Goal: Check status: Check status

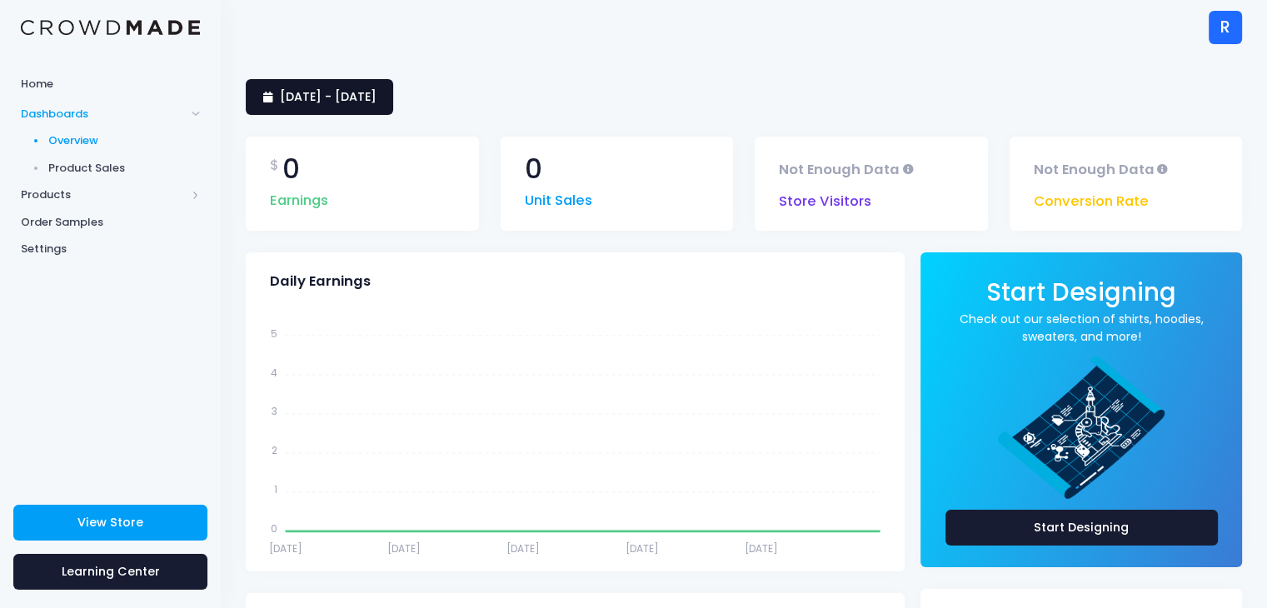
click at [307, 102] on span "[DATE] - [DATE]" at bounding box center [328, 96] width 97 height 17
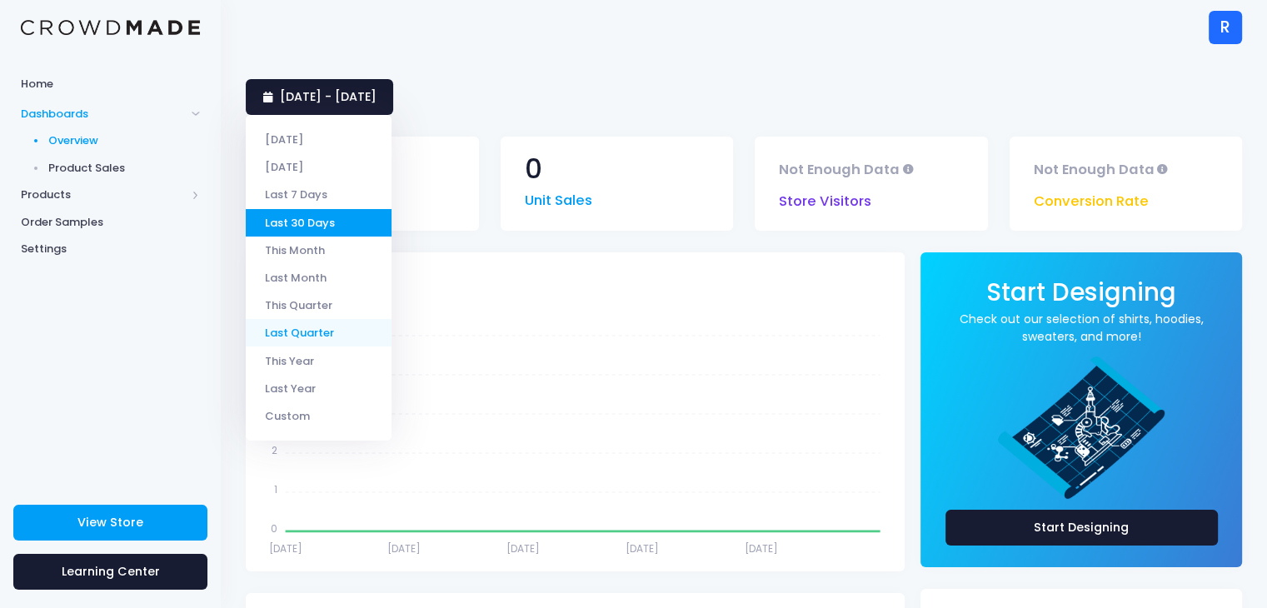
click at [343, 337] on li "Last Quarter" at bounding box center [319, 332] width 146 height 27
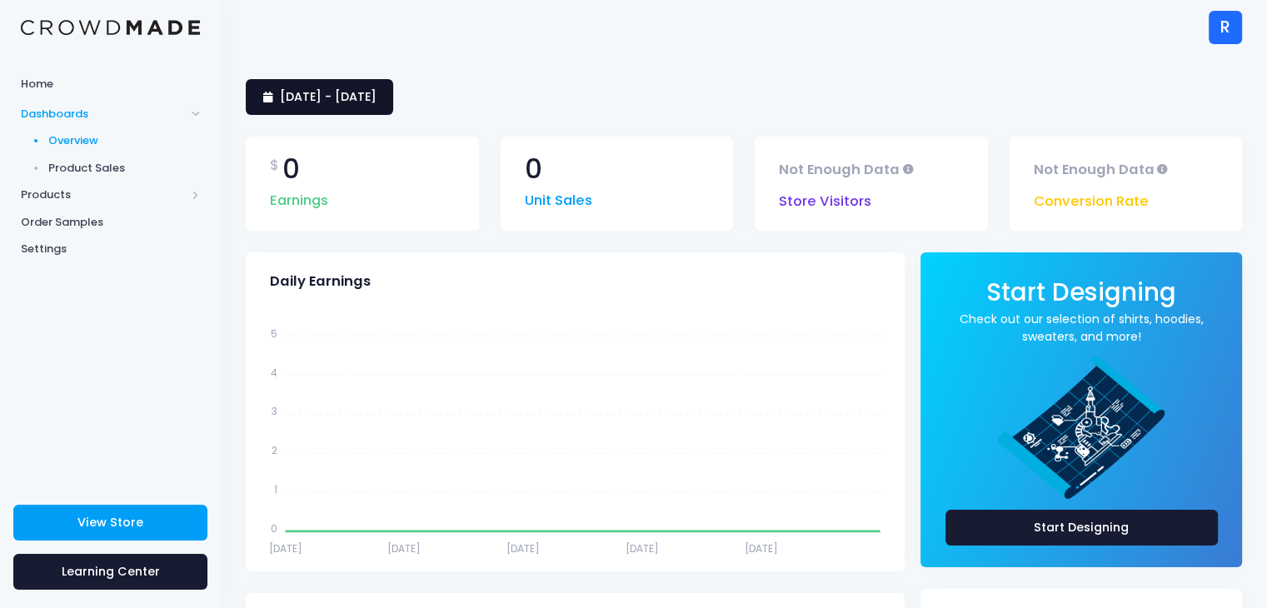
click at [322, 88] on span "1 April 2025 - 30 June 2025" at bounding box center [328, 96] width 97 height 17
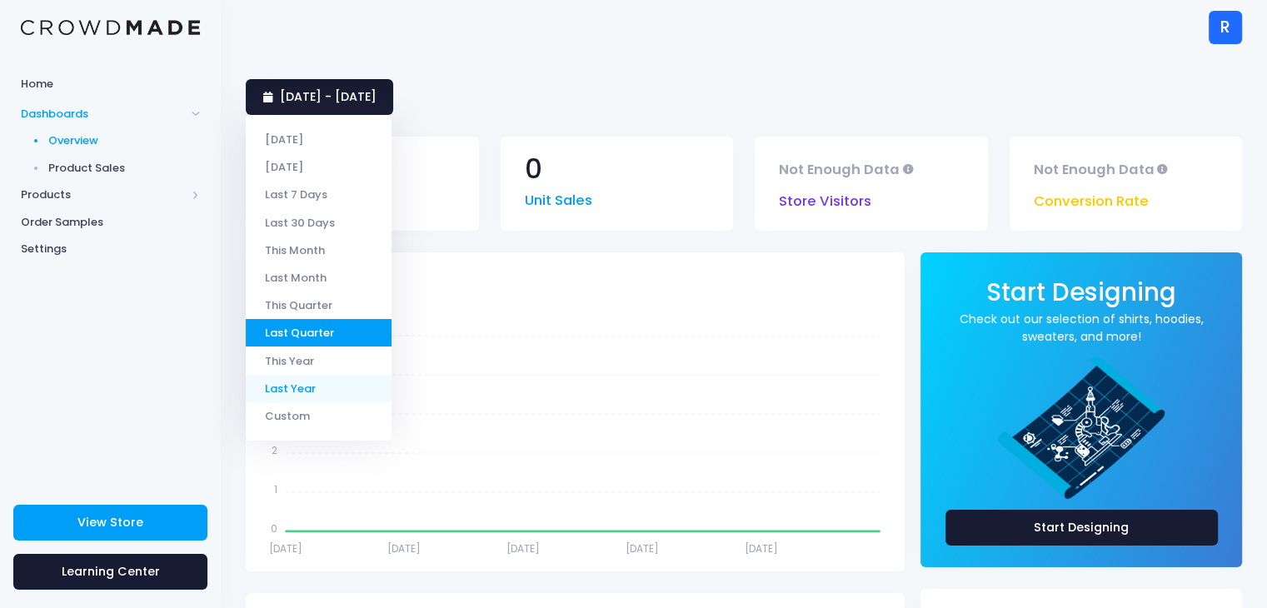
click at [332, 382] on li "Last Year" at bounding box center [319, 388] width 146 height 27
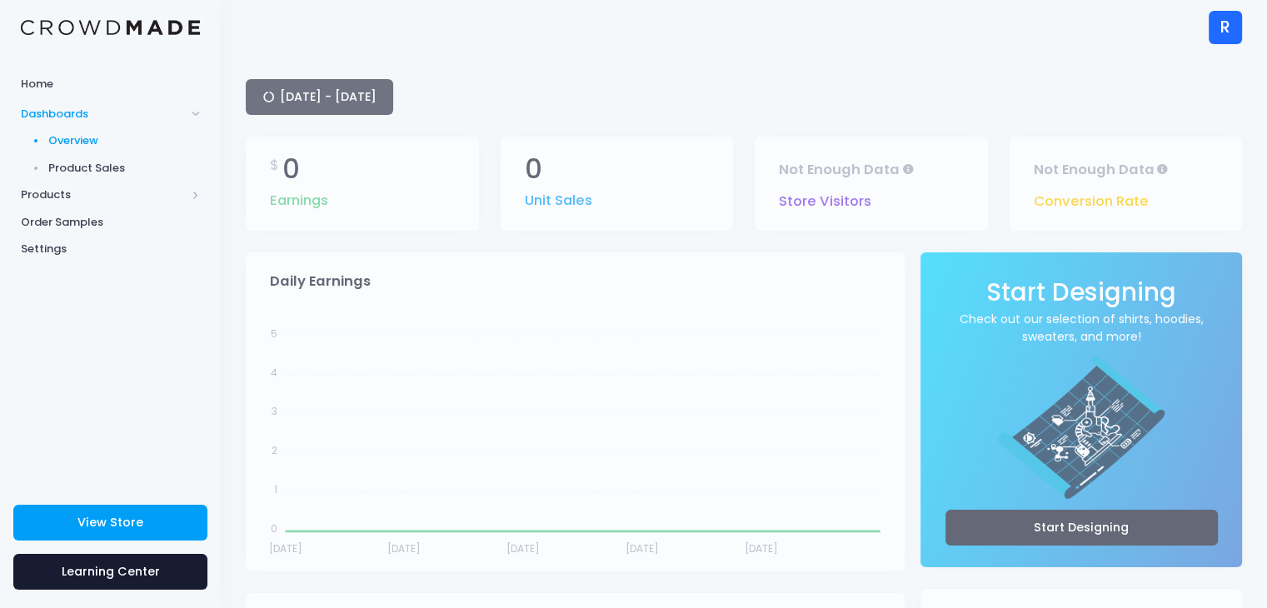
click at [348, 104] on div "1 January 2024 - 31 December 2024" at bounding box center [744, 97] width 997 height 36
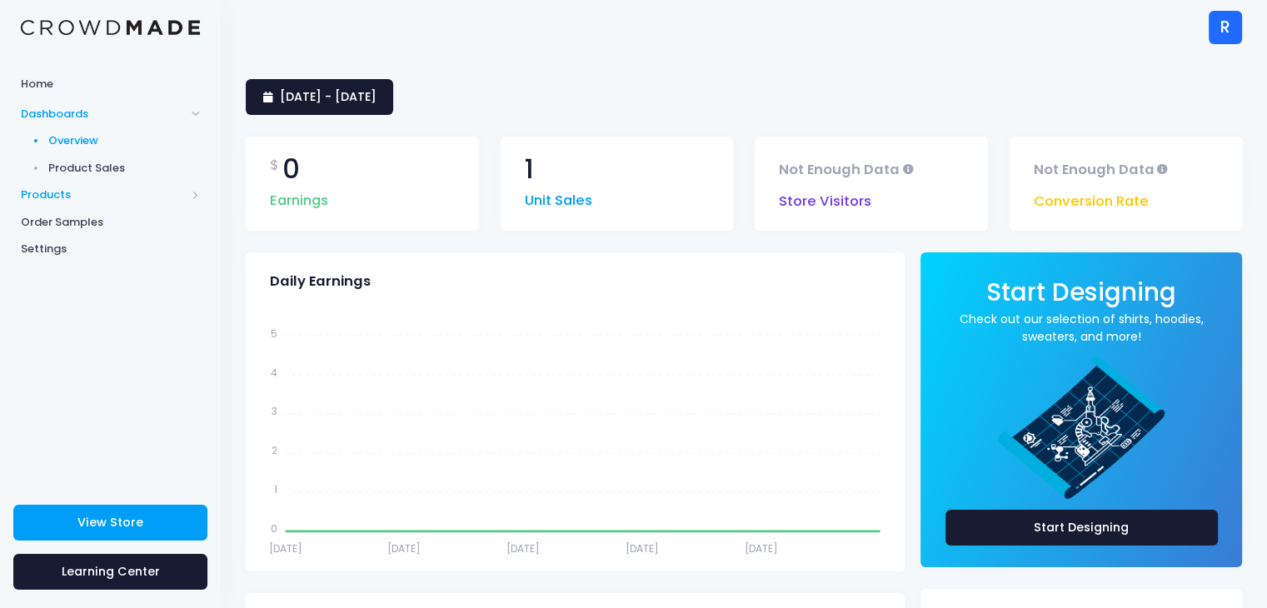
click at [85, 201] on span "Products" at bounding box center [103, 195] width 165 height 17
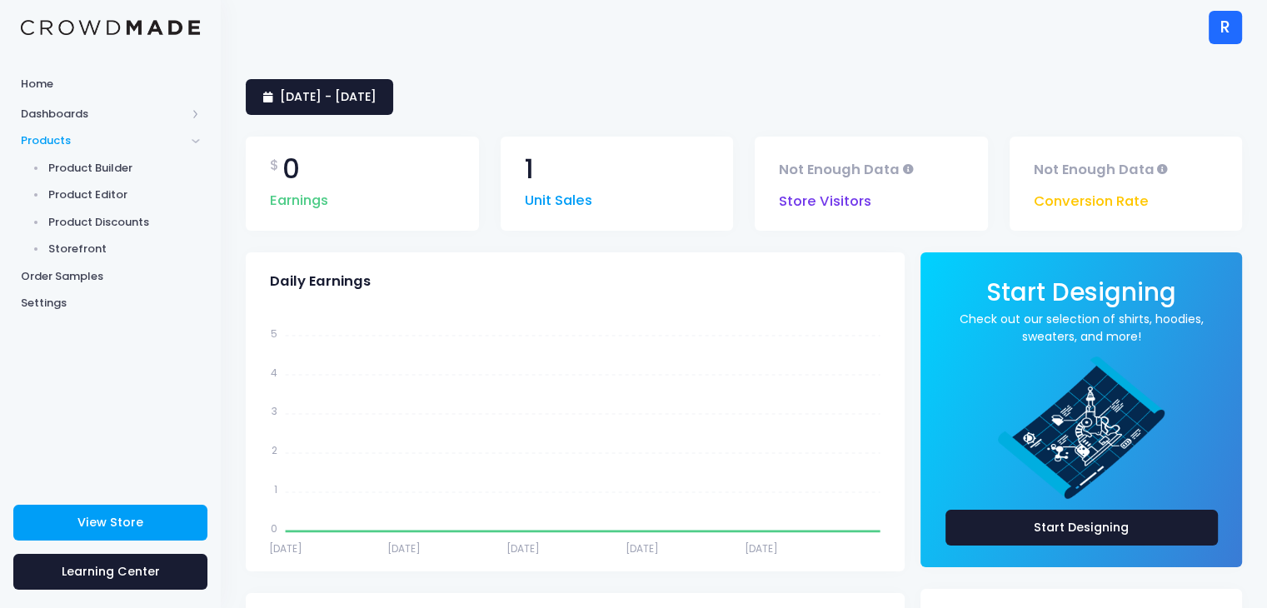
click at [143, 141] on span "Products" at bounding box center [103, 140] width 165 height 17
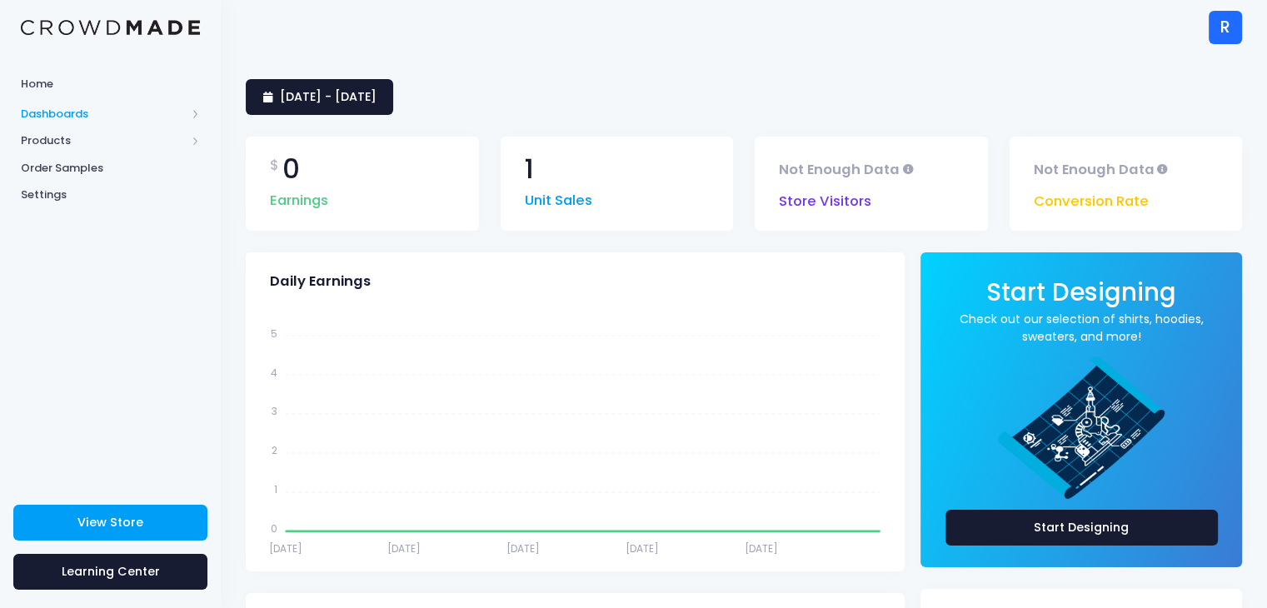
click at [103, 106] on span "Dashboards" at bounding box center [103, 114] width 165 height 17
click at [93, 130] on link "Overview" at bounding box center [110, 140] width 221 height 27
